Goal: Find specific page/section: Find specific page/section

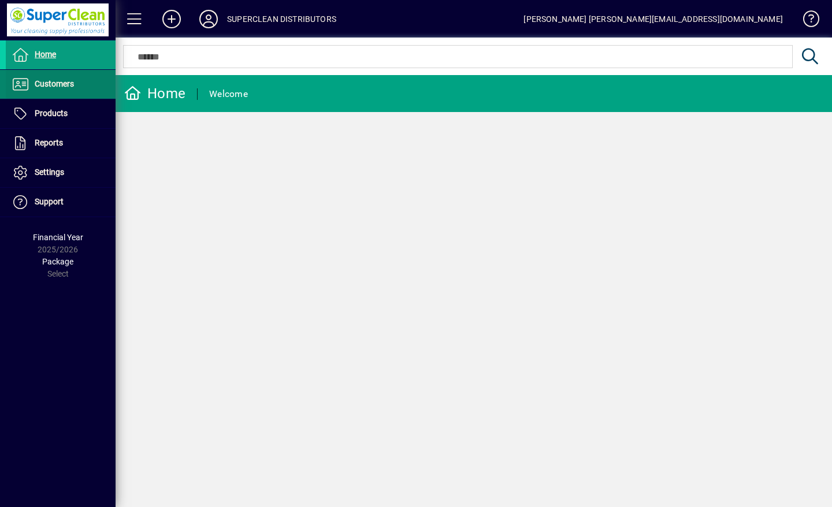
click at [44, 81] on span "Customers" at bounding box center [54, 83] width 39 height 9
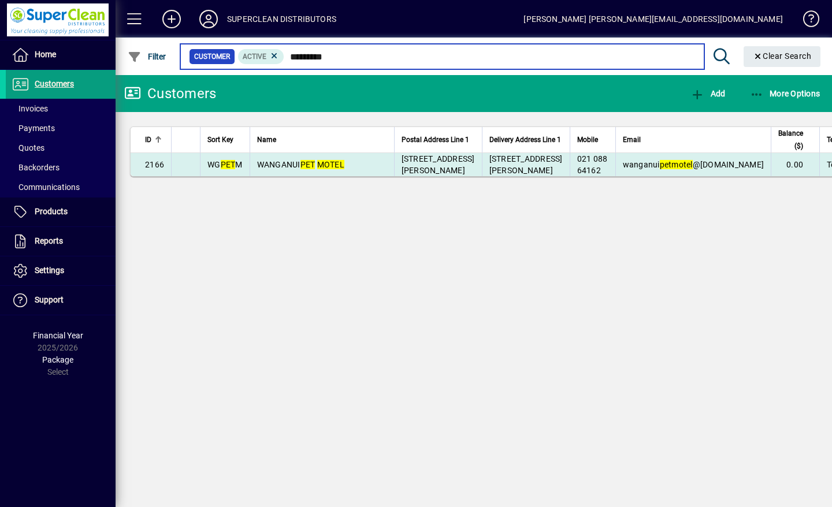
type input "*********"
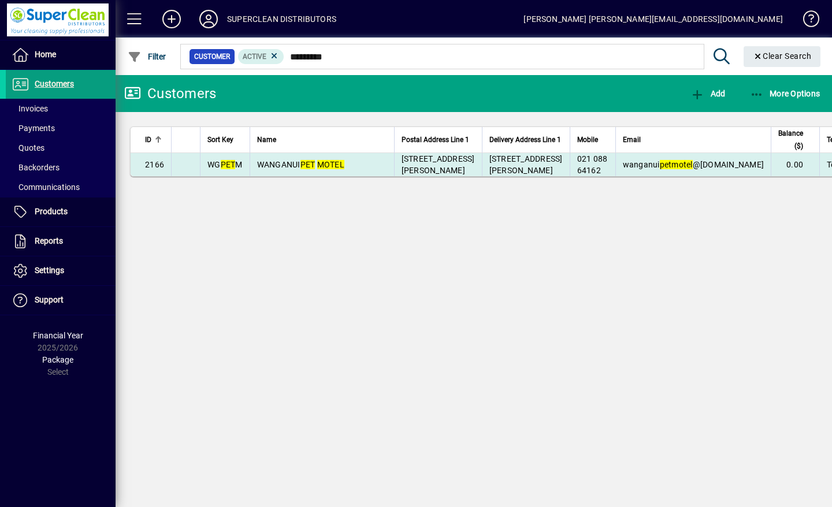
click at [325, 169] on em "MOTEL" at bounding box center [330, 164] width 27 height 9
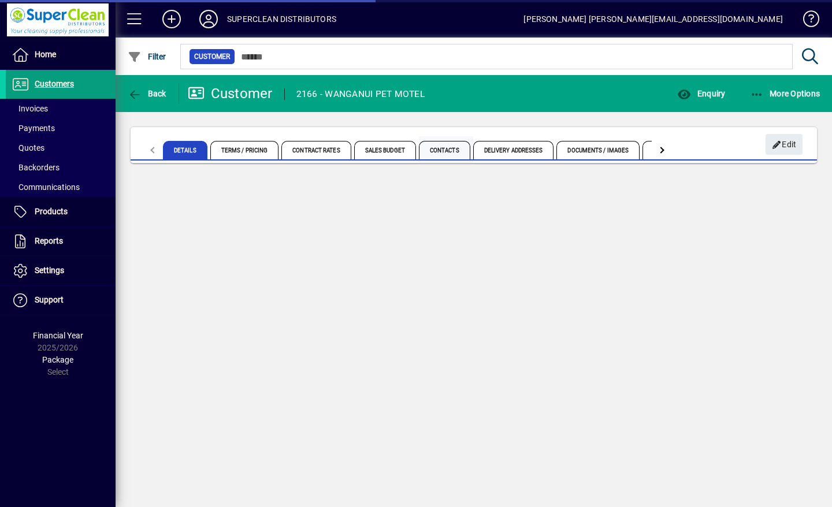
click at [450, 152] on span "Contacts" at bounding box center [444, 150] width 51 height 18
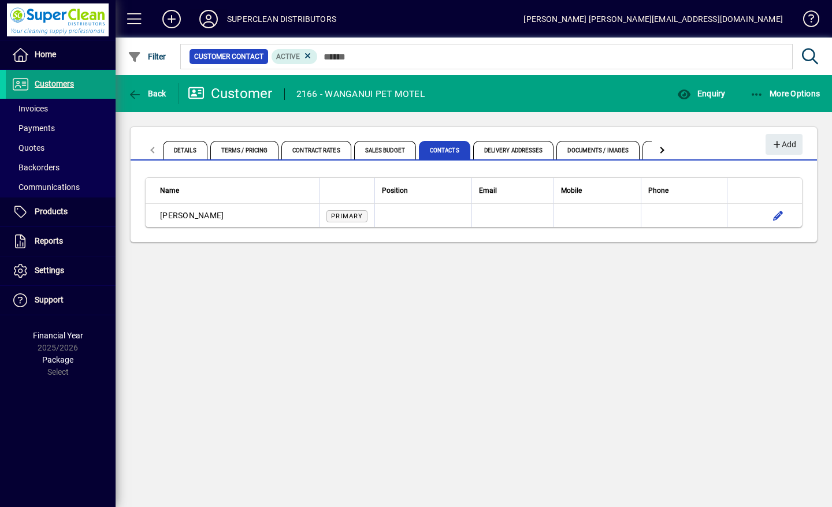
click at [213, 20] on icon at bounding box center [208, 19] width 23 height 18
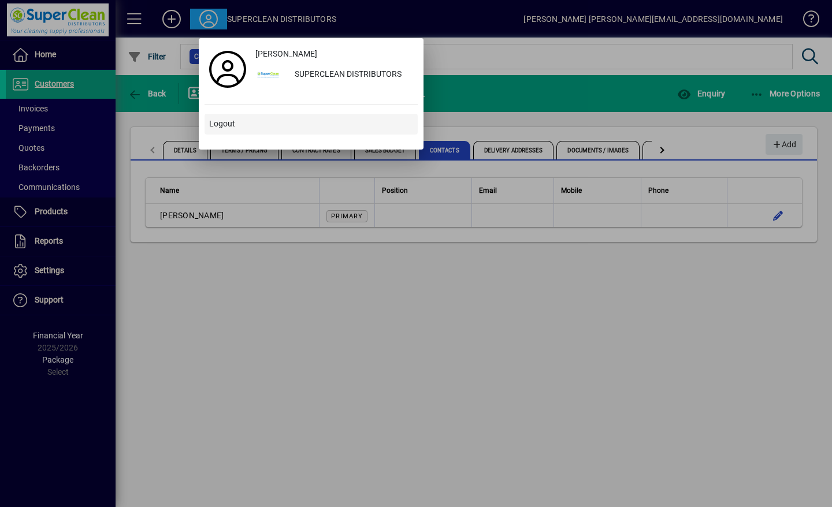
click at [225, 125] on span "Logout" at bounding box center [222, 124] width 26 height 12
